Goal: Information Seeking & Learning: Learn about a topic

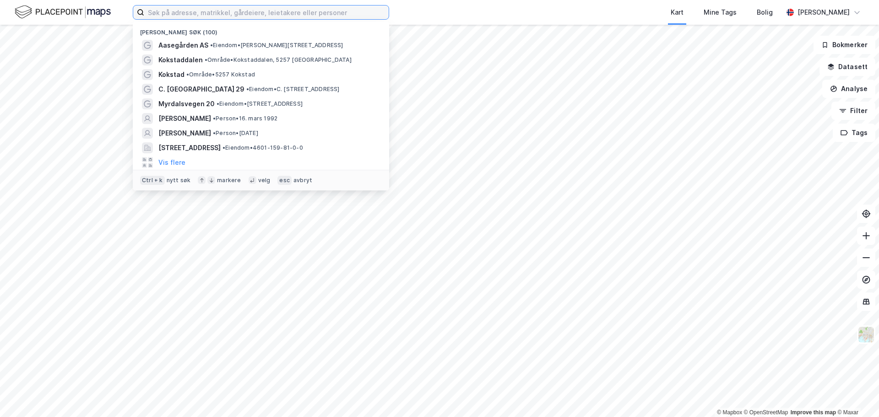
click at [191, 16] on input at bounding box center [266, 12] width 244 height 14
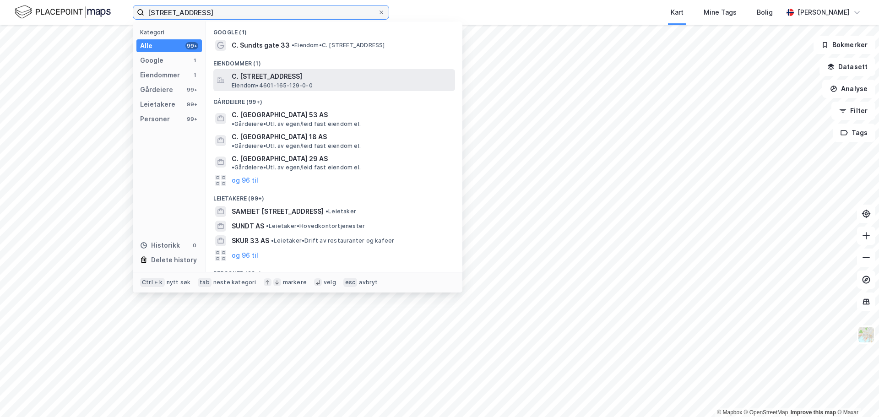
type input "[STREET_ADDRESS]"
click at [272, 79] on span "C. [STREET_ADDRESS]" at bounding box center [342, 76] width 220 height 11
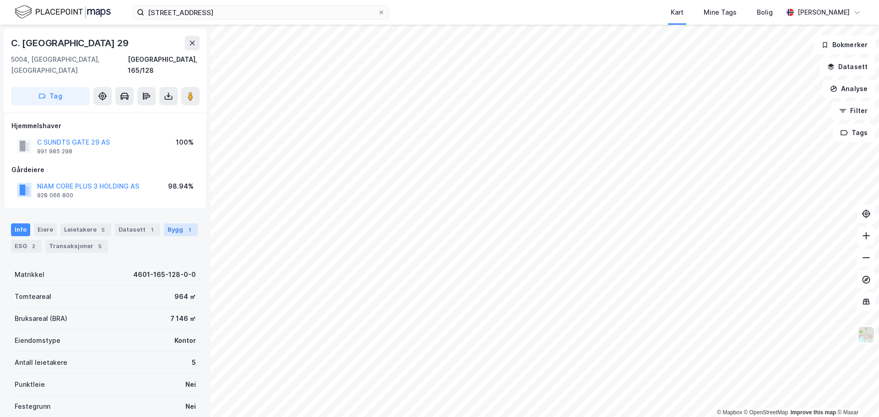
click at [172, 223] on div "Bygg 1" at bounding box center [181, 229] width 34 height 13
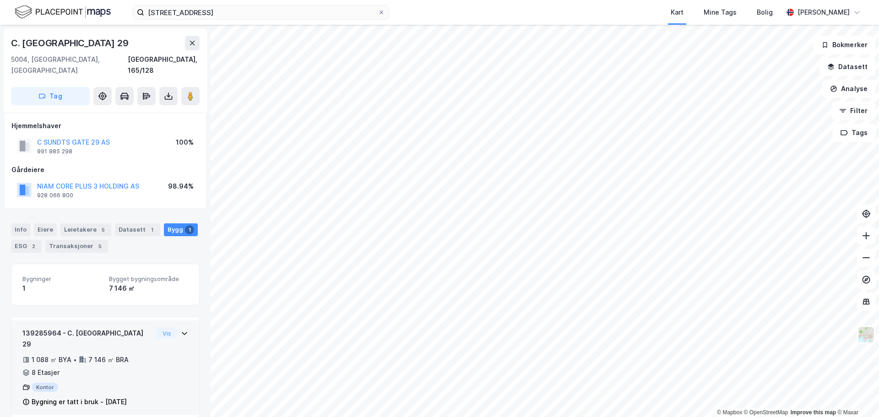
click at [173, 328] on div "Vis" at bounding box center [173, 333] width 32 height 11
click at [181, 330] on icon at bounding box center [184, 333] width 7 height 7
click at [60, 328] on div "139285964 - C. [GEOGRAPHIC_DATA] 29" at bounding box center [87, 339] width 130 height 22
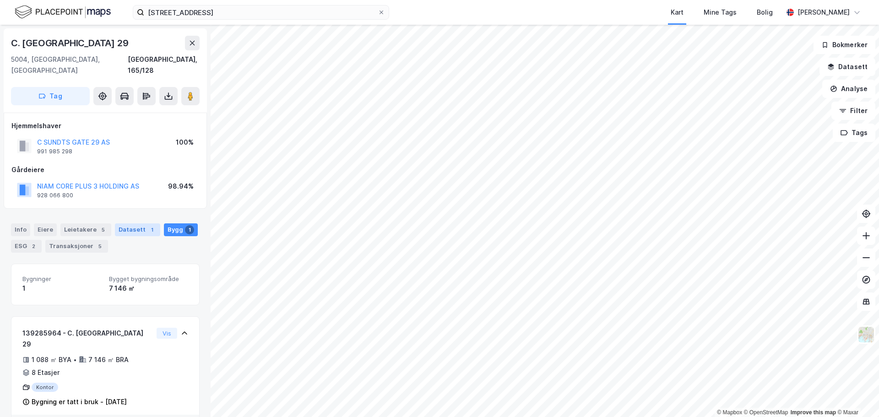
click at [135, 223] on div "Datasett 1" at bounding box center [137, 229] width 45 height 13
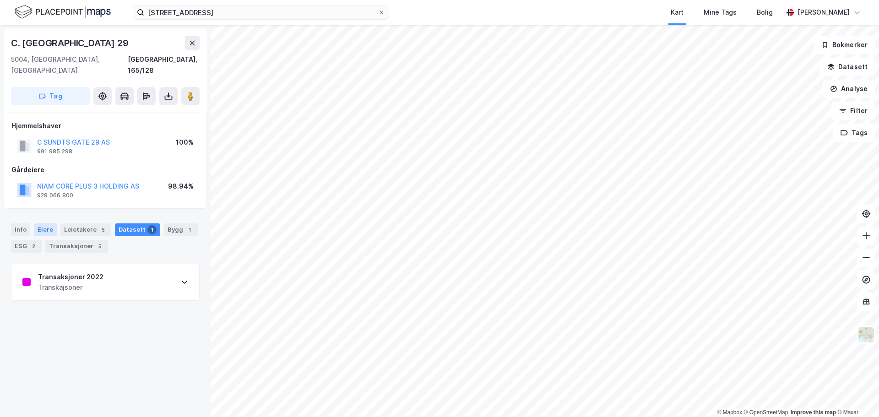
click at [45, 223] on div "Eiere" at bounding box center [45, 229] width 23 height 13
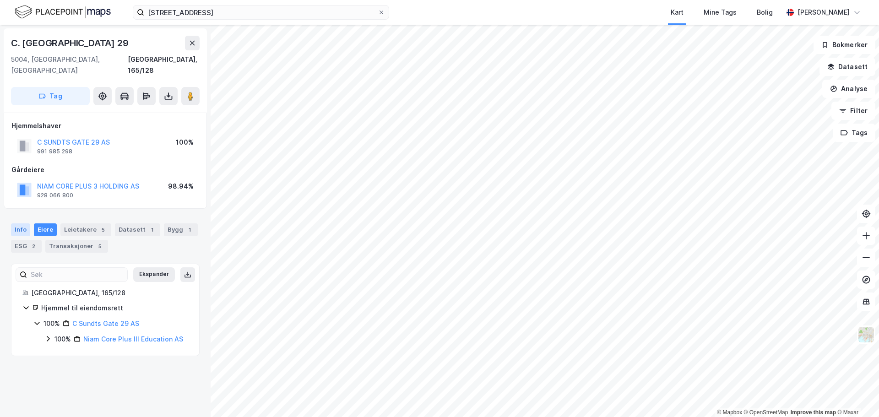
click at [23, 223] on div "Info" at bounding box center [20, 229] width 19 height 13
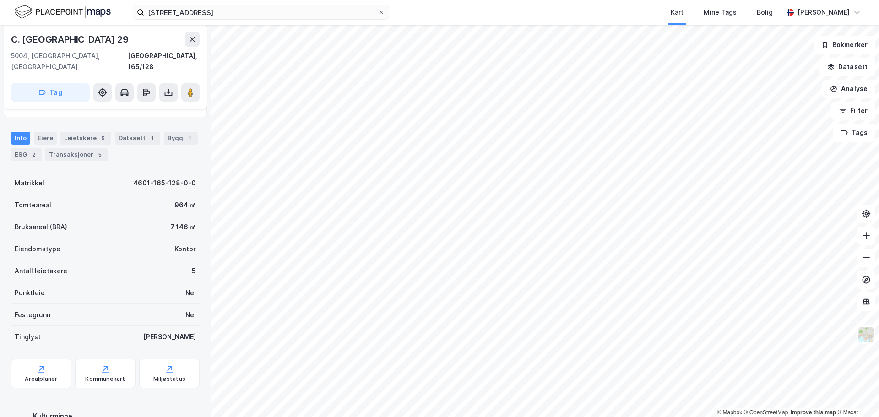
scroll to position [46, 0]
